Goal: Task Accomplishment & Management: Manage account settings

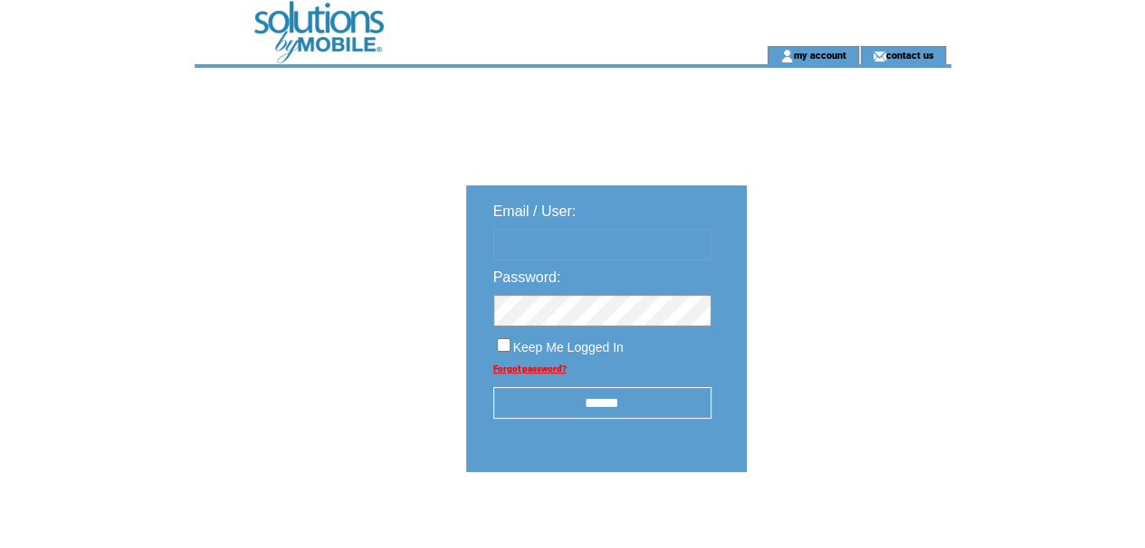
type input "********"
click at [596, 407] on input "******" at bounding box center [602, 403] width 218 height 32
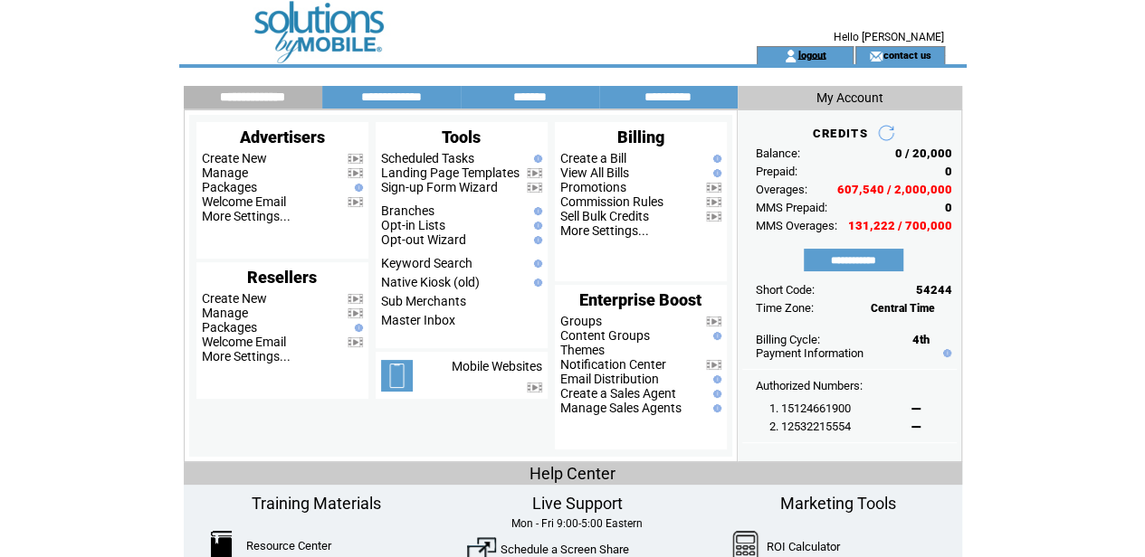
click at [823, 52] on link "logout" at bounding box center [811, 55] width 28 height 12
